Goal: Find specific fact: Find specific fact

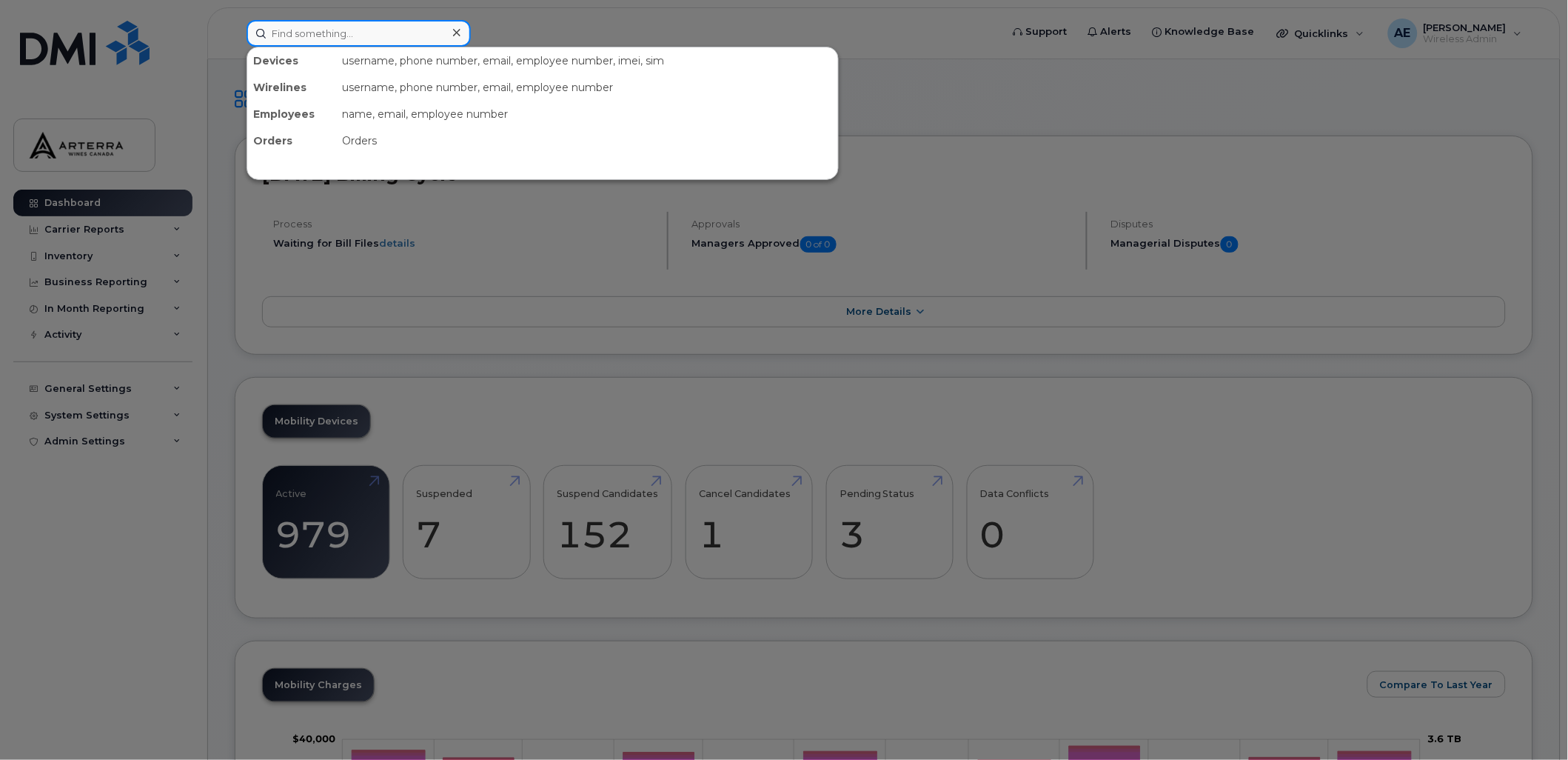
paste input "2895477885"
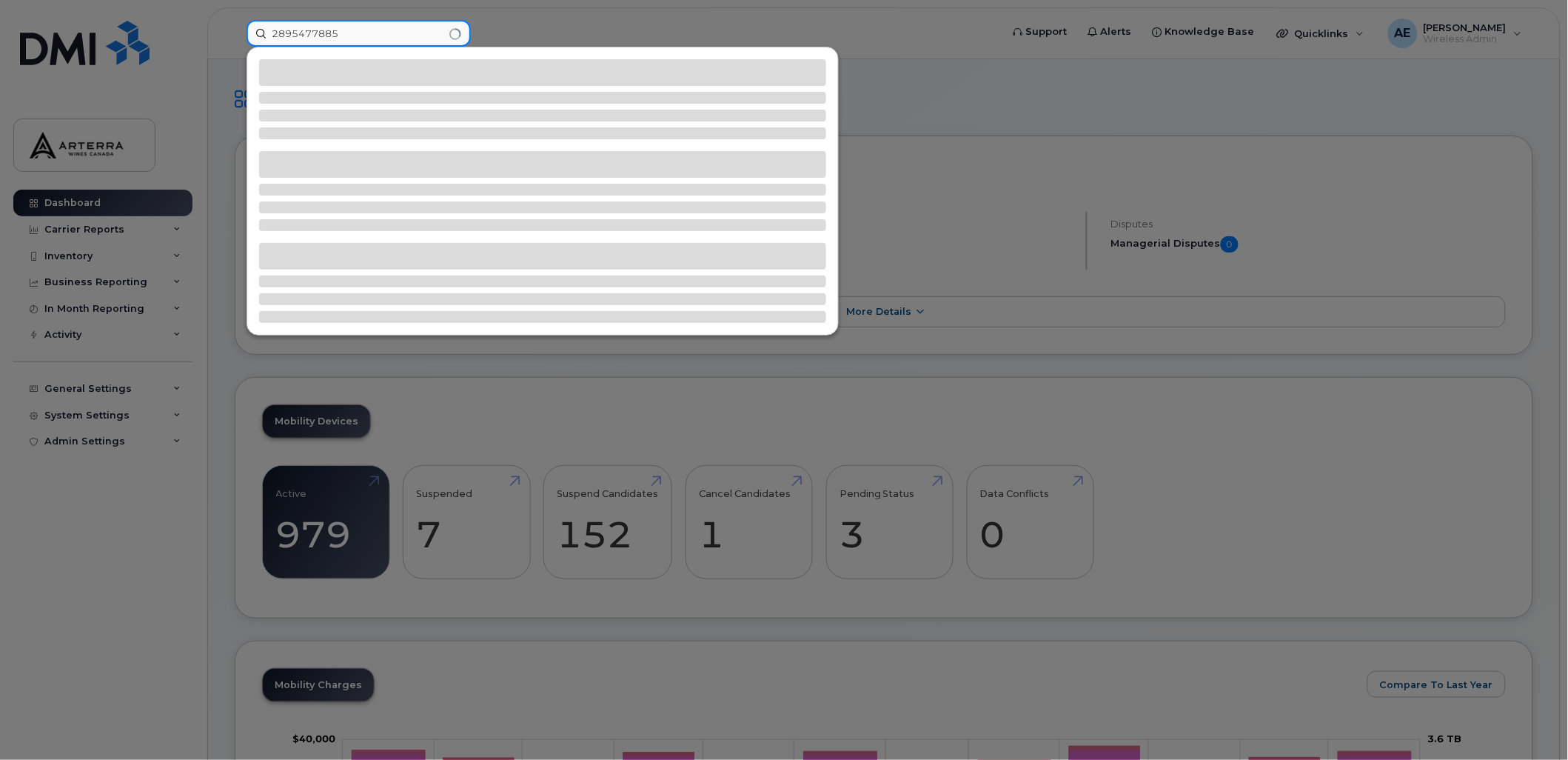
type input "2895477885"
drag, startPoint x: 615, startPoint y: 38, endPoint x: 463, endPoint y: 10, distance: 154.6
click at [615, 38] on div at bounding box center [784, 380] width 1568 height 760
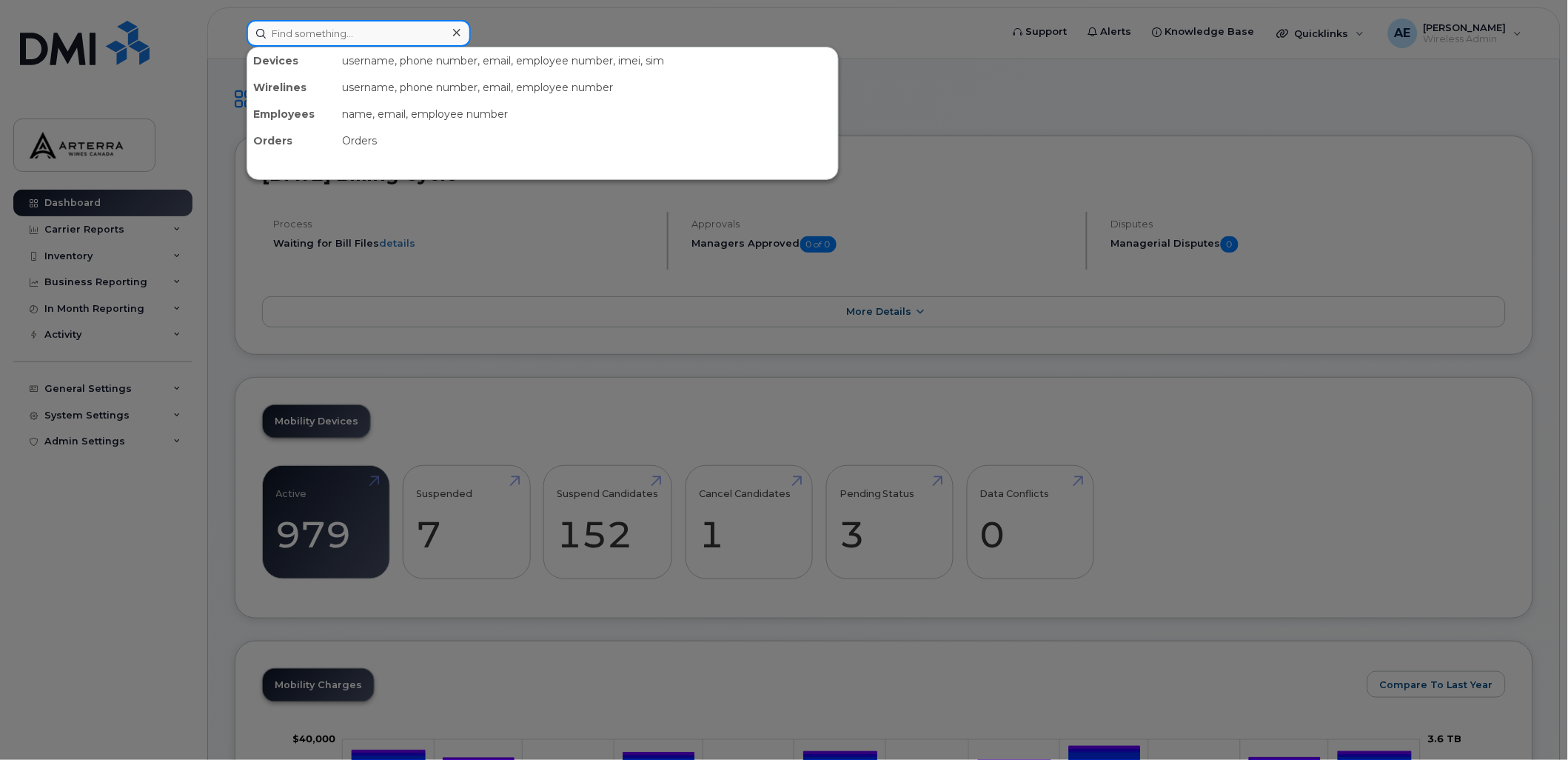
click at [367, 31] on input at bounding box center [359, 33] width 224 height 27
paste input "9053714361"
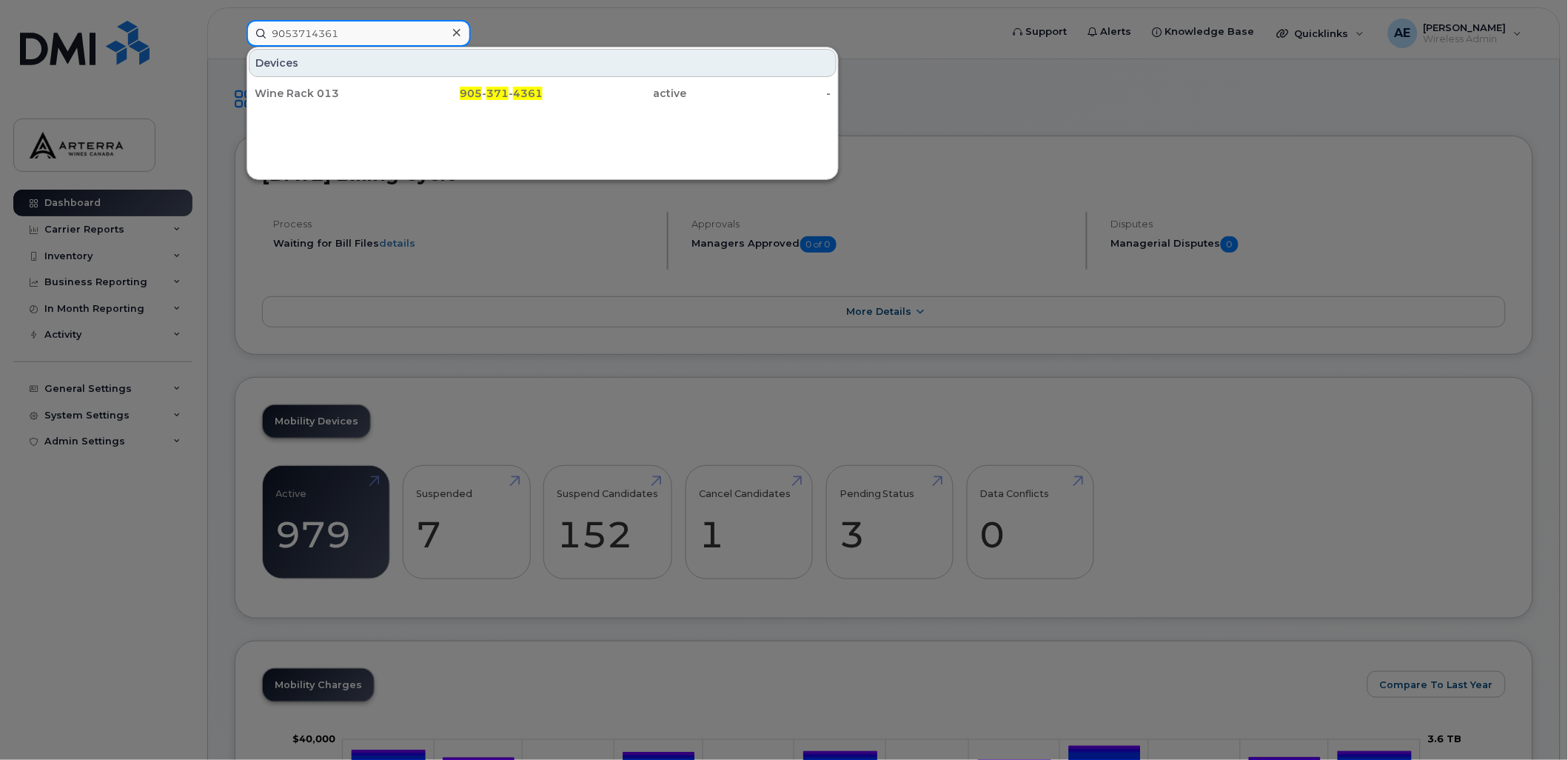
type input "9053714361"
click at [1225, 109] on div at bounding box center [784, 380] width 1568 height 760
